Goal: Task Accomplishment & Management: Complete application form

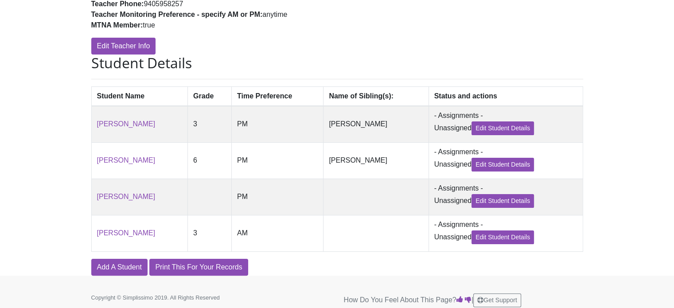
scroll to position [147, 0]
click at [111, 276] on link "Add A Student" at bounding box center [119, 267] width 56 height 17
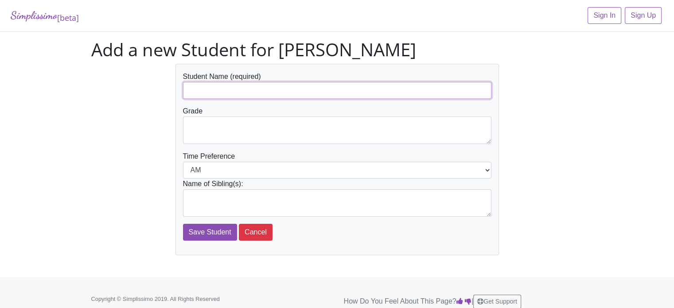
click at [241, 90] on input "text" at bounding box center [337, 90] width 308 height 17
paste input "[PERSON_NAME]"
type input "[PERSON_NAME]"
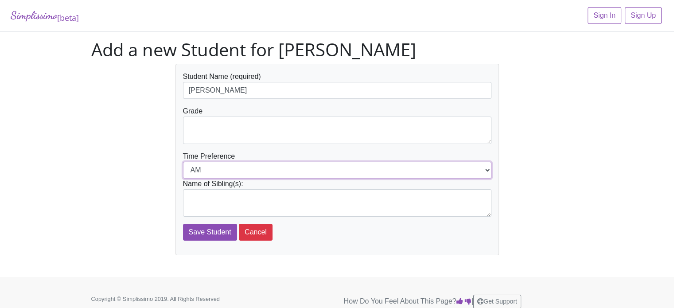
click at [266, 170] on select "AM PM" at bounding box center [337, 170] width 308 height 17
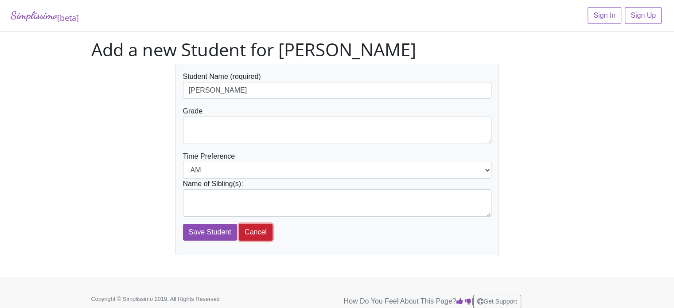
click at [246, 230] on button "Cancel" at bounding box center [256, 232] width 34 height 17
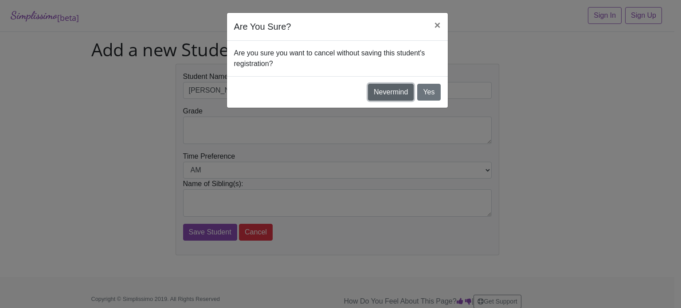
click at [405, 93] on button "Nevermind" at bounding box center [391, 92] width 46 height 17
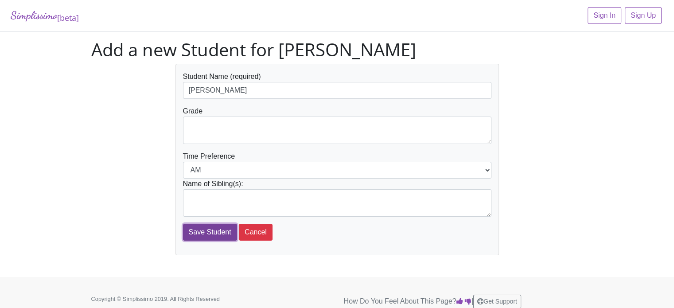
click at [202, 230] on input "Save Student" at bounding box center [210, 232] width 54 height 17
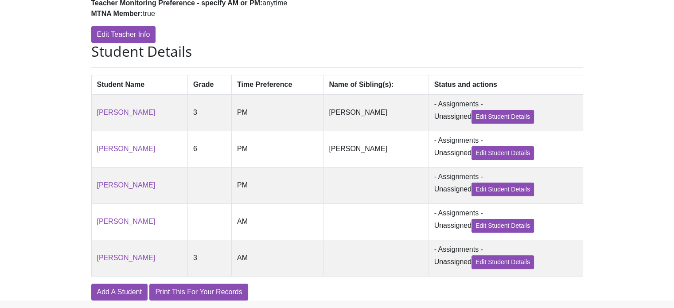
scroll to position [204, 0]
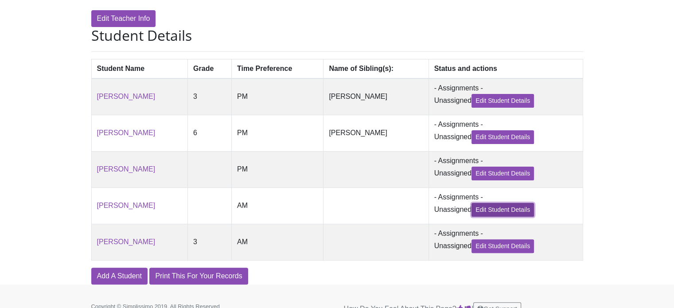
click at [495, 216] on link "Edit Student Details" at bounding box center [503, 210] width 62 height 14
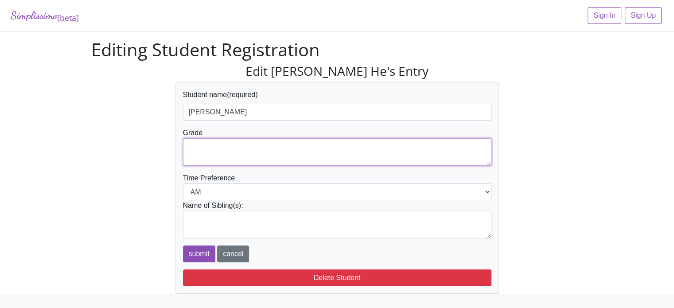
click at [451, 156] on textarea at bounding box center [337, 151] width 308 height 27
type textarea "4"
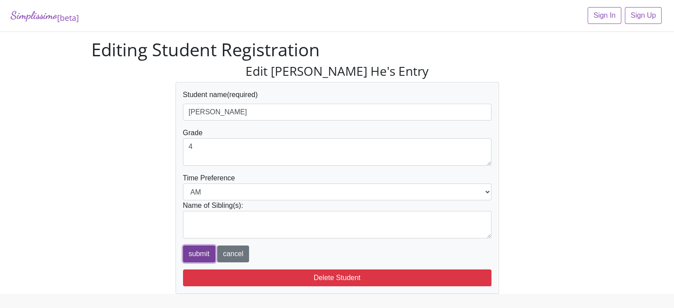
click at [203, 251] on input "submit" at bounding box center [199, 254] width 32 height 17
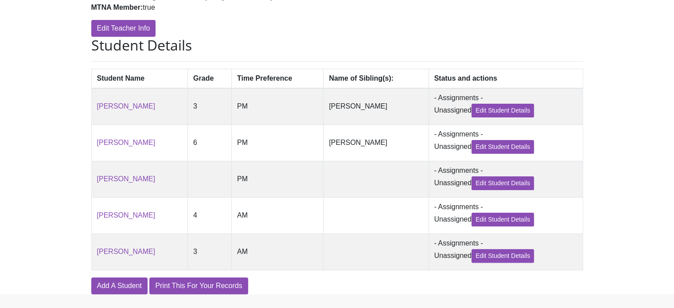
scroll to position [225, 0]
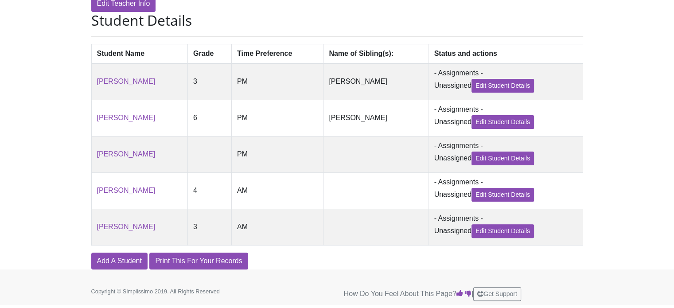
click at [37, 155] on div "Simplissimo [beta] Sign In Sign Up Student was successfully updated. Registrati…" at bounding box center [337, 25] width 674 height 488
